Goal: Task Accomplishment & Management: Complete application form

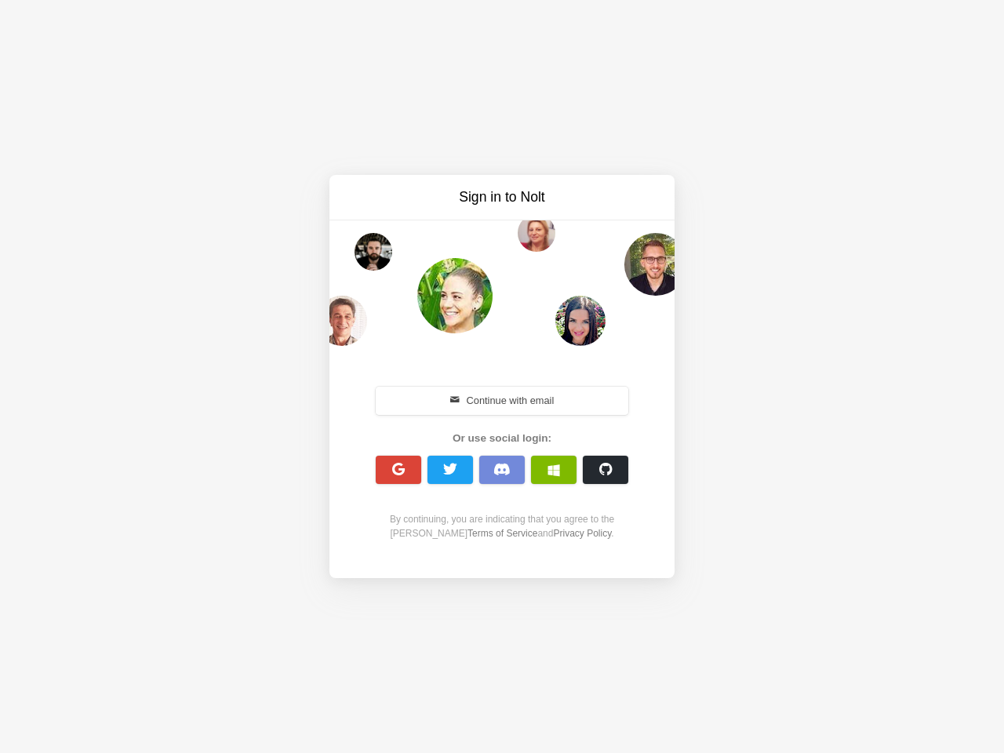
click at [502, 377] on div "Continue with email Or use social login: By continuing, you are indicating that…" at bounding box center [502, 462] width 270 height 201
click at [502, 401] on button "Continue with email" at bounding box center [502, 401] width 253 height 28
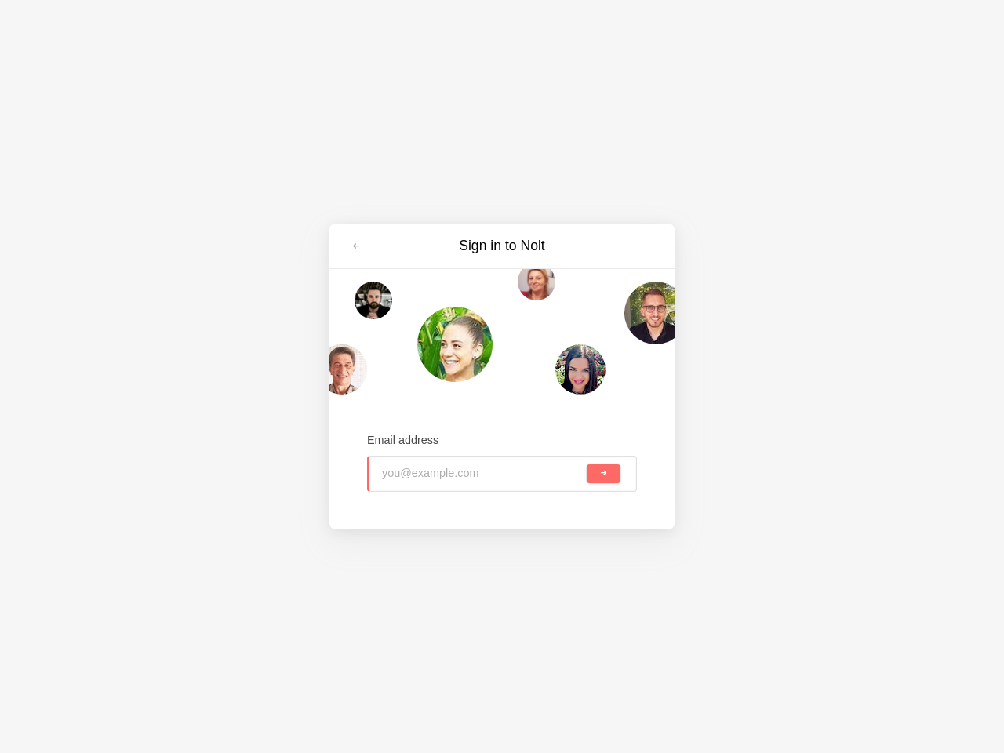
click at [399, 470] on input "email" at bounding box center [483, 474] width 202 height 35
click at [450, 470] on input "email" at bounding box center [483, 474] width 202 height 35
click at [502, 470] on input "email" at bounding box center [483, 474] width 202 height 35
click at [554, 470] on input "email" at bounding box center [483, 474] width 202 height 35
click at [606, 470] on span "submit" at bounding box center [603, 473] width 9 height 9
